Goal: Register for event/course

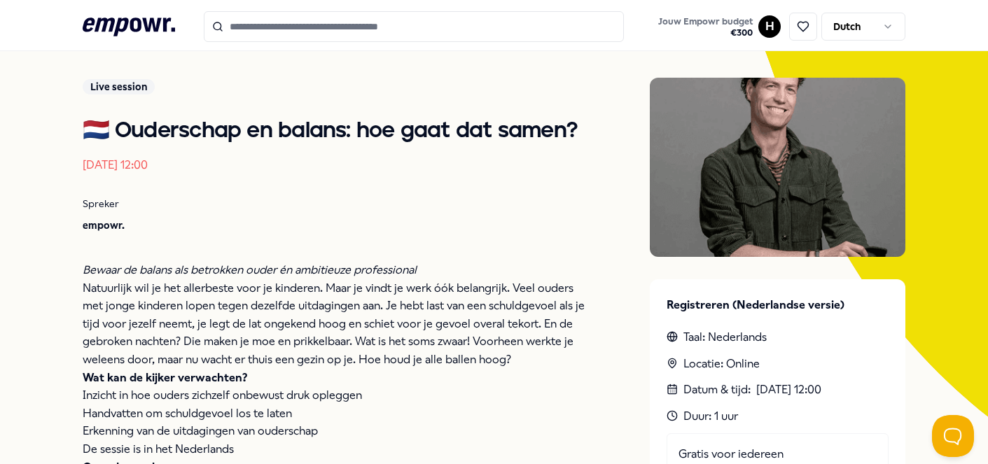
scroll to position [120, 0]
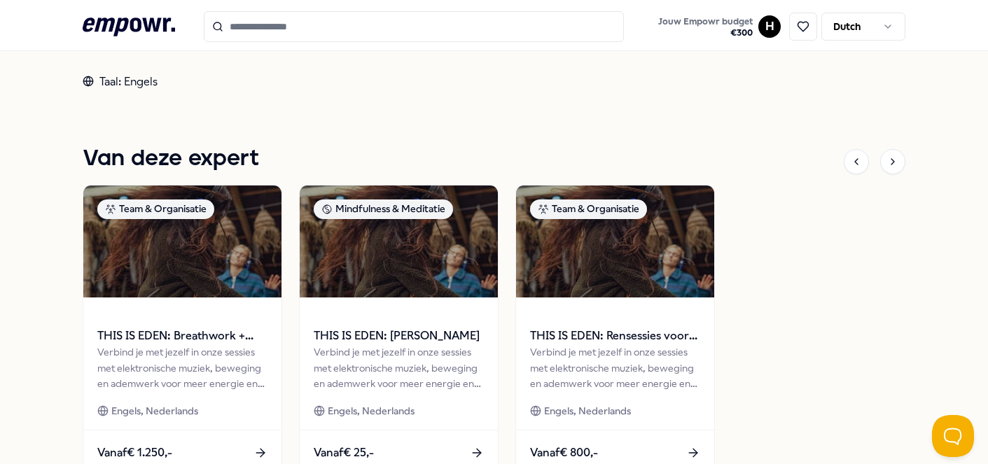
scroll to position [809, 0]
